Goal: Information Seeking & Learning: Compare options

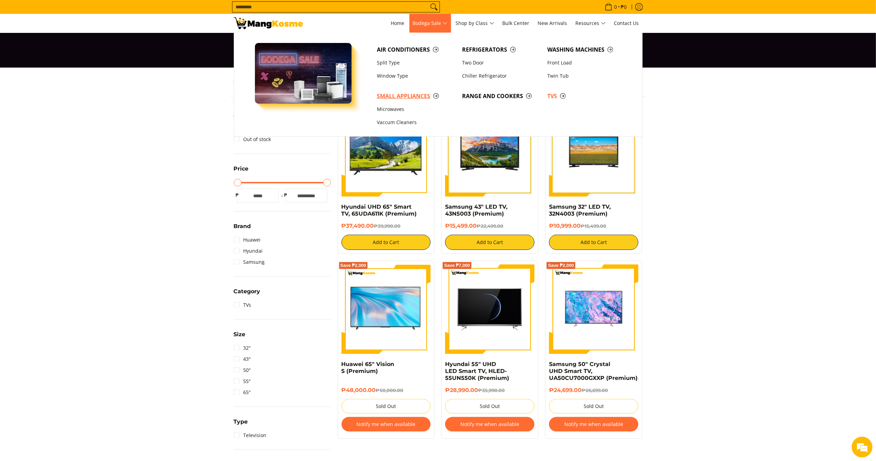
click at [420, 92] on span "Small Appliances" at bounding box center [416, 96] width 78 height 9
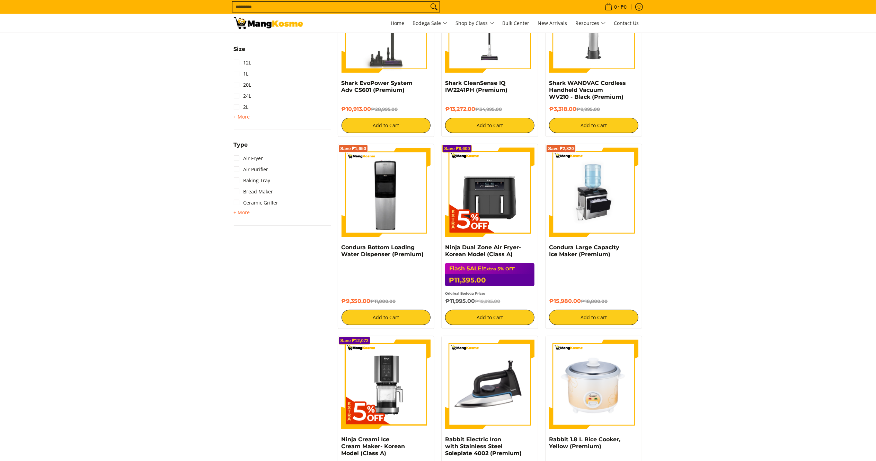
scroll to position [331, 0]
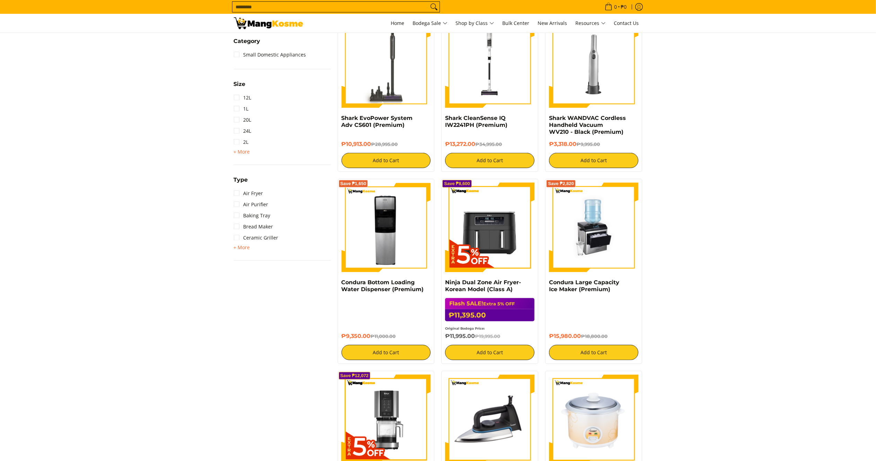
click at [247, 250] on span "+ More - Less" at bounding box center [242, 247] width 16 height 8
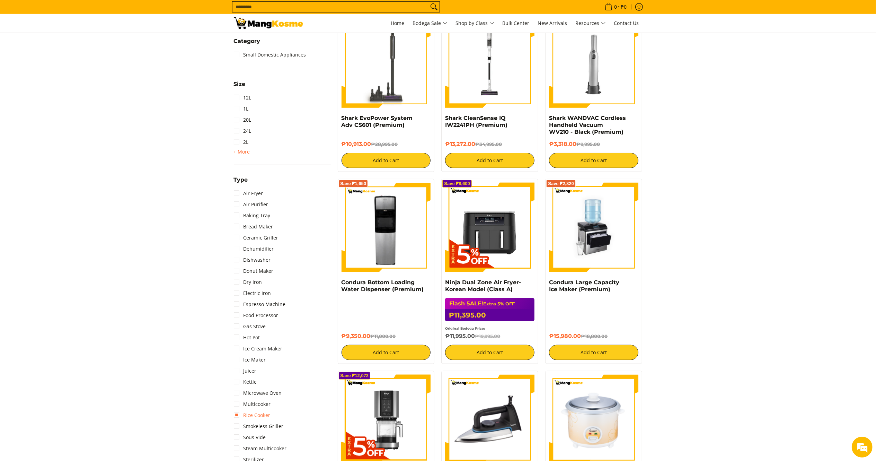
click at [251, 416] on link "Rice Cooker" at bounding box center [252, 414] width 37 height 11
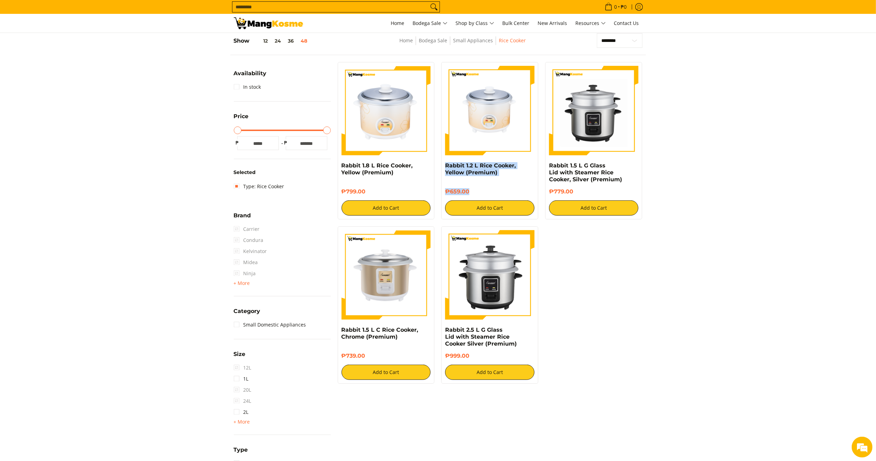
drag, startPoint x: 474, startPoint y: 191, endPoint x: 438, endPoint y: 164, distance: 44.7
click at [438, 164] on div "Rabbit 1.2 L Rice Cooker, Yellow (Premium) ₱659.00 Add to Cart" at bounding box center [490, 140] width 104 height 157
copy div "Rabbit 1.2 L Rice Cooker, Yellow (Premium) ₱659.00"
drag, startPoint x: 373, startPoint y: 356, endPoint x: 339, endPoint y: 328, distance: 43.8
click at [339, 328] on div "Rabbit 1.5 [PERSON_NAME] Cooker, Chrome (Premium) ₱739.00 Add to Cart" at bounding box center [386, 304] width 97 height 157
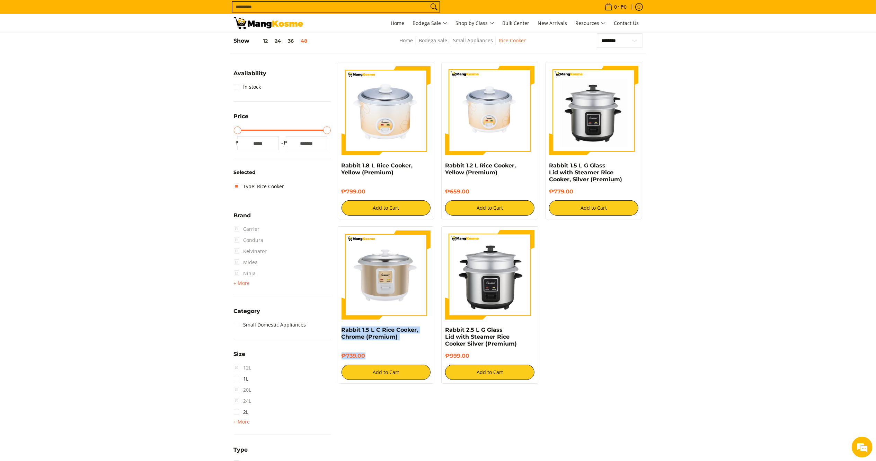
copy div "Rabbit 1.5 [PERSON_NAME] Cooker, Chrome (Premium) ₱739.00"
drag, startPoint x: 378, startPoint y: 188, endPoint x: 337, endPoint y: 168, distance: 45.5
click at [337, 168] on div "Rabbit 1.8 L Rice Cooker, Yellow (Premium) ₱799.00 Add to Cart" at bounding box center [386, 140] width 104 height 157
copy div "Rabbit 1.8 L Rice Cooker, Yellow (Premium) ₱799.00"
drag, startPoint x: 572, startPoint y: 191, endPoint x: 550, endPoint y: 165, distance: 34.2
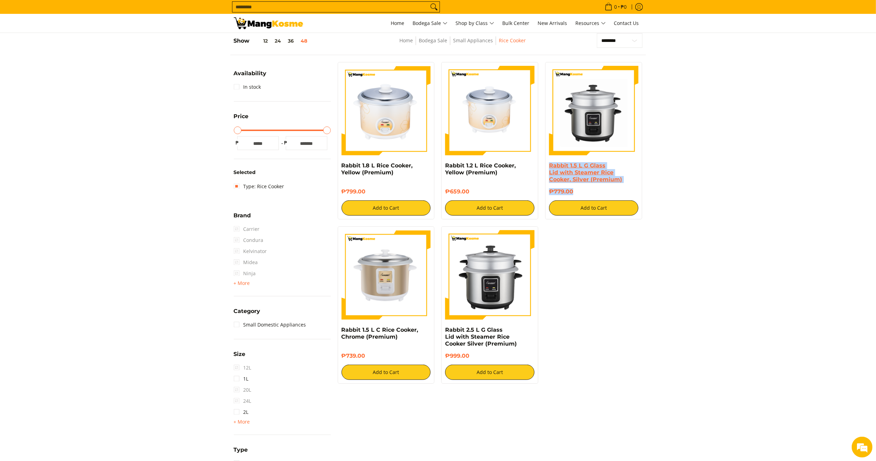
click at [550, 165] on div "Rabbit 1.5 L G Glass Lid with Steamer Rice Cooker, Silver (Premium) ₱779.00 Add…" at bounding box center [593, 188] width 89 height 53
copy div "Rabbit 1.5 L G Glass Lid with Steamer Rice Cooker, Silver (Premium) ₱779.00"
drag, startPoint x: 463, startPoint y: 346, endPoint x: 443, endPoint y: 328, distance: 27.0
click at [443, 328] on div "Rabbit 2.5 L G Glass Lid with Steamer Rice Cooker Silver (Premium) ₱999.00 Add …" at bounding box center [489, 304] width 97 height 157
copy div "Rabbit 2.5 L G Glass Lid with Steamer Rice Cooker Silver (Premium) ₱999.00"
